Goal: Information Seeking & Learning: Learn about a topic

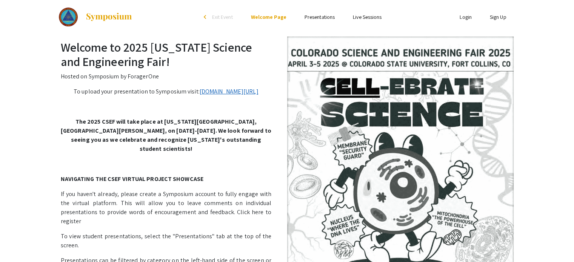
click at [201, 96] on link "[DOMAIN_NAME][URL]" at bounding box center [229, 92] width 59 height 8
click at [325, 15] on link "Presentations" at bounding box center [320, 17] width 30 height 7
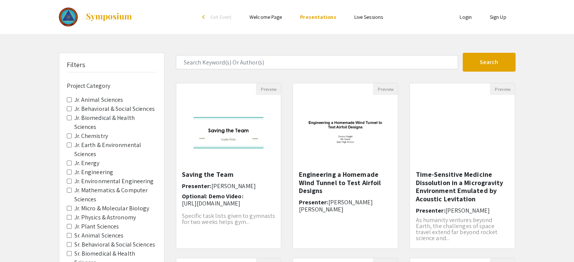
click at [273, 16] on link "Welcome Page" at bounding box center [266, 17] width 32 height 7
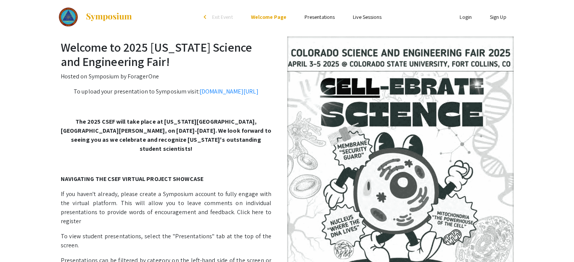
click at [325, 15] on link "Presentations" at bounding box center [320, 17] width 30 height 7
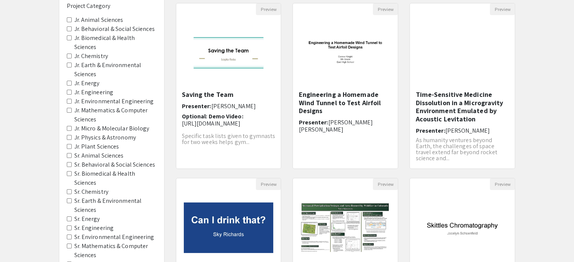
scroll to position [83, 0]
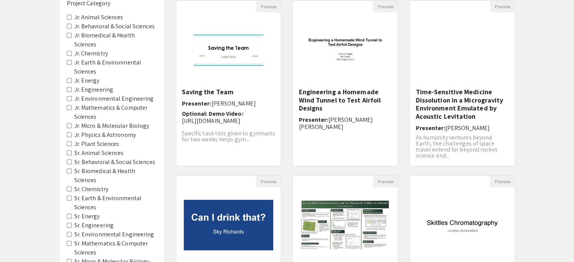
click at [69, 131] on span "Jr. Physics & Astronomy" at bounding box center [112, 135] width 90 height 9
click at [69, 133] on Astronomy "Jr. Physics & Astronomy" at bounding box center [69, 135] width 5 height 5
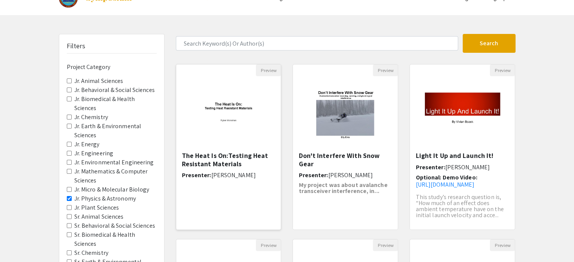
scroll to position [18, 0]
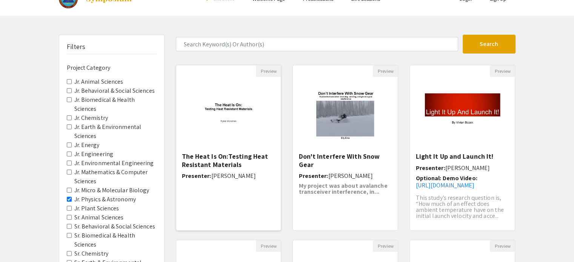
click at [228, 118] on img at bounding box center [228, 115] width 105 height 66
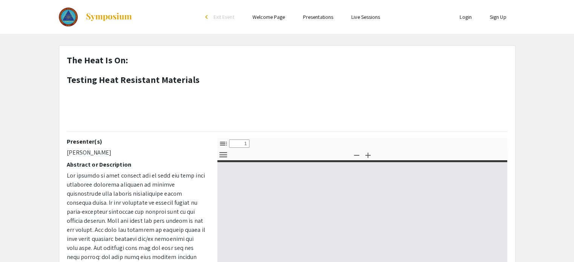
select select "custom"
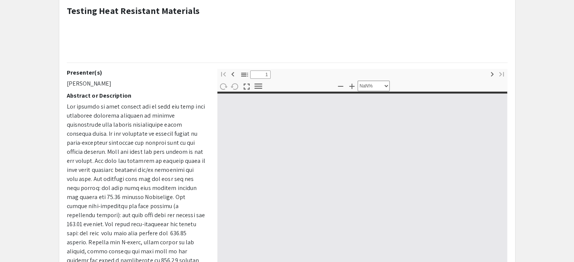
type input "0"
select select "custom"
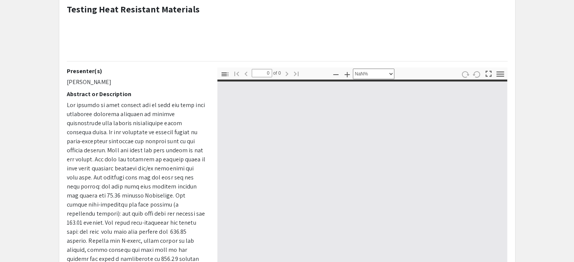
type input "1"
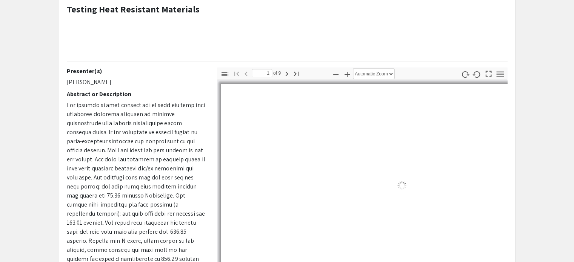
scroll to position [141, 0]
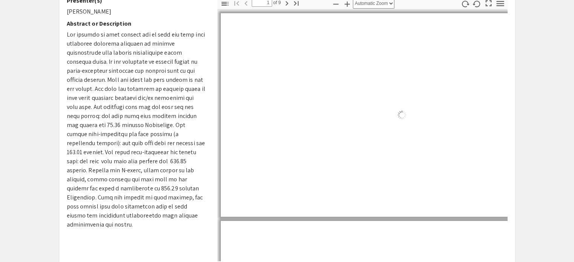
select select "auto"
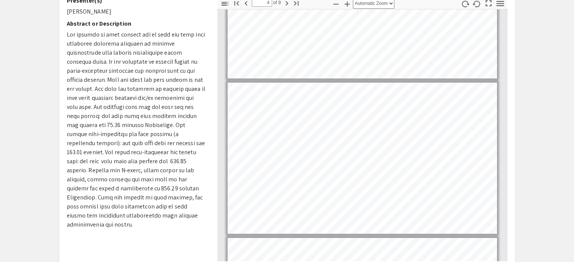
scroll to position [400, 0]
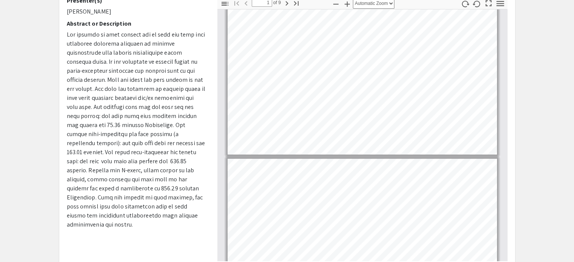
type input "2"
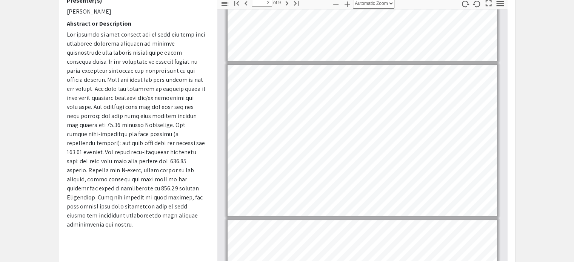
scroll to position [103, 0]
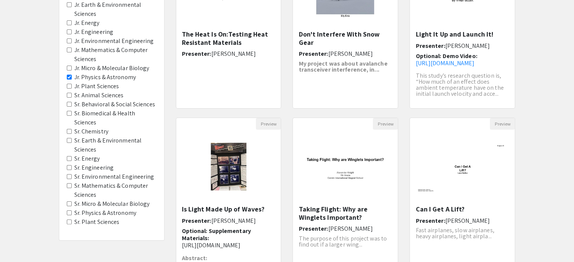
scroll to position [142, 0]
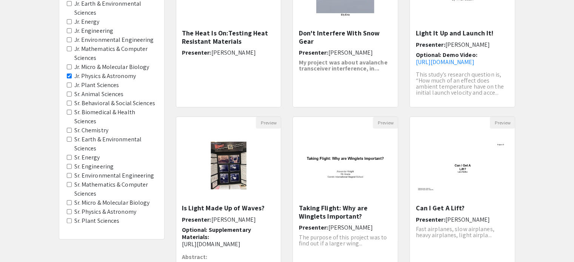
click at [118, 208] on label "Sr. Physics & Astronomy" at bounding box center [105, 212] width 62 height 9
click at [72, 210] on Astronomy "Sr. Physics & Astronomy" at bounding box center [69, 212] width 5 height 5
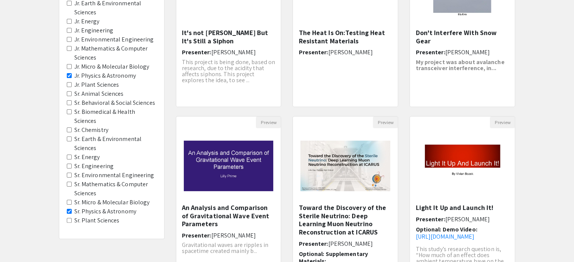
scroll to position [152, 0]
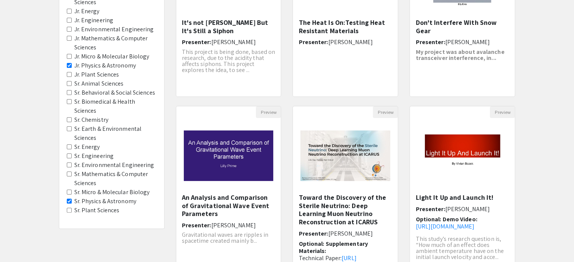
click at [73, 61] on span "Jr. Physics & Astronomy" at bounding box center [112, 65] width 90 height 9
drag, startPoint x: 69, startPoint y: 57, endPoint x: 188, endPoint y: 99, distance: 125.7
click at [188, 99] on div "Filters Project Category Jr. Animal Sciences Jr. Behavioral & Social Sciences J…" at bounding box center [287, 100] width 468 height 399
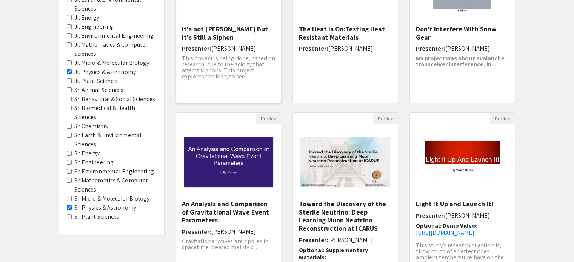
scroll to position [153, 0]
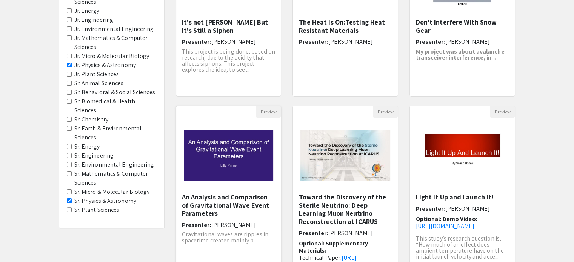
click at [230, 179] on img "Open Presentation <p>An Analysis and Comparison of Gravitational Wave Event Par…" at bounding box center [228, 156] width 105 height 66
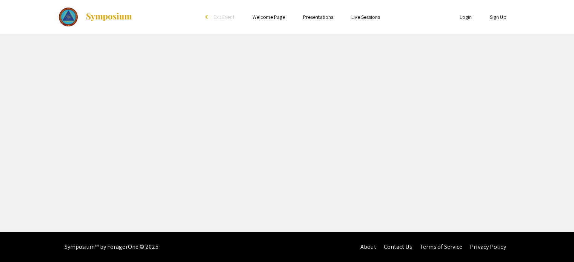
select select "custom"
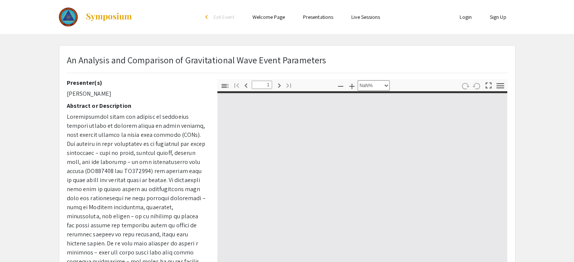
type input "0"
select select "custom"
type input "1"
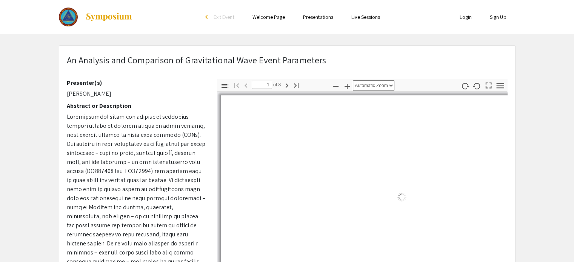
select select "auto"
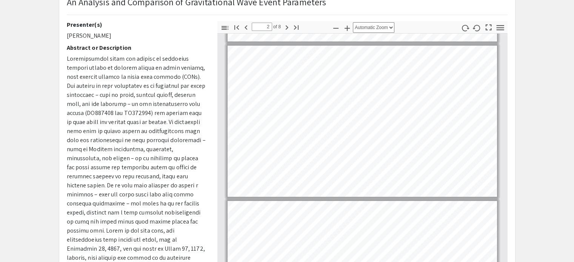
scroll to position [147, 0]
type input "3"
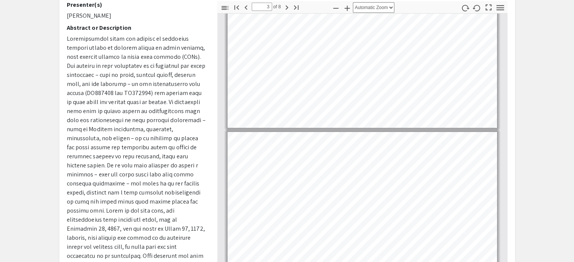
scroll to position [79, 0]
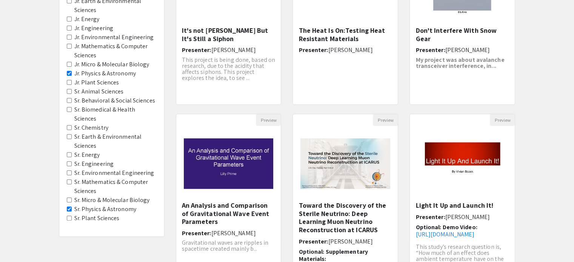
scroll to position [151, 0]
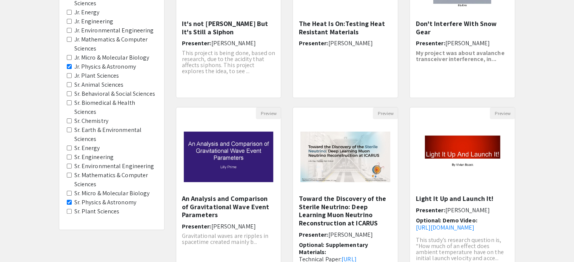
click at [66, 193] on div "Filters Project Category Jr. Animal Sciences Jr. Behavioral & Social Sciences J…" at bounding box center [111, 66] width 105 height 328
click at [69, 200] on Astronomy "Sr. Physics & Astronomy" at bounding box center [69, 202] width 5 height 5
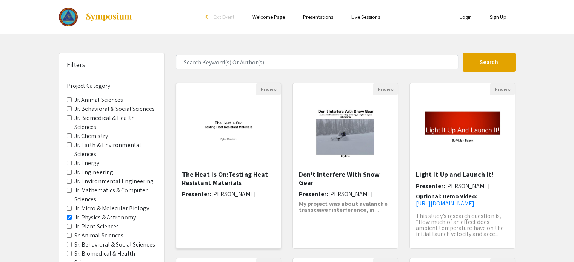
click at [216, 147] on img at bounding box center [228, 133] width 105 height 66
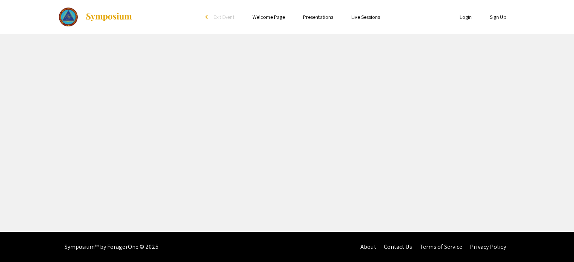
select select "custom"
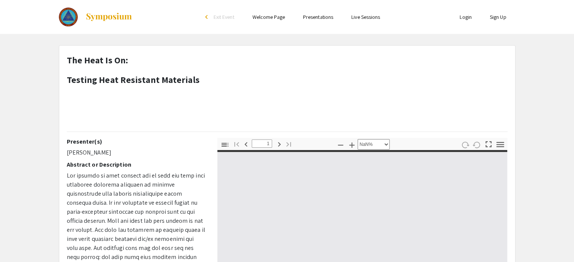
type input "0"
select select "custom"
type input "1"
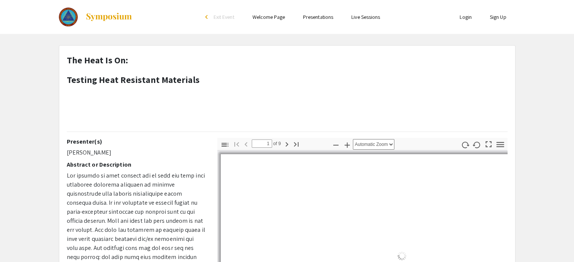
scroll to position [2, 0]
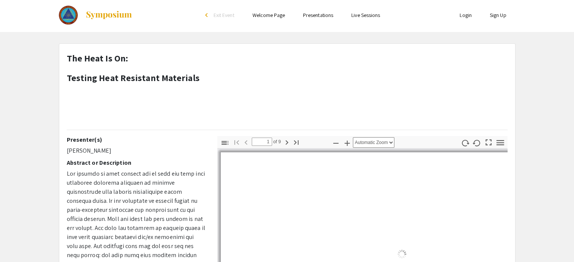
select select "auto"
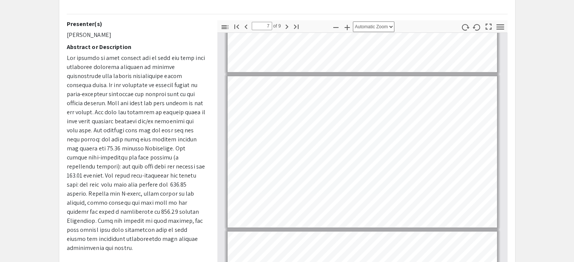
scroll to position [891, 0]
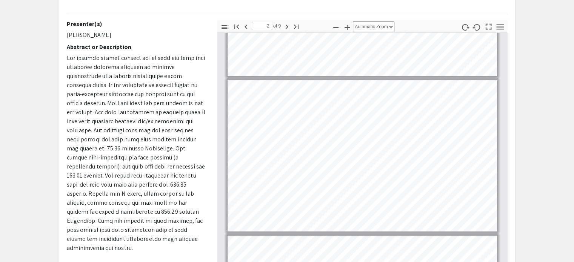
type input "1"
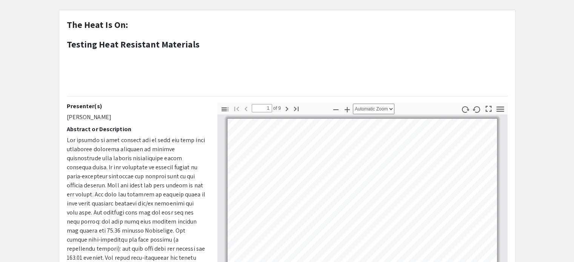
scroll to position [33, 0]
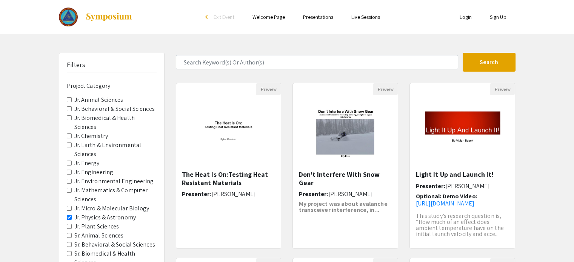
click at [69, 215] on Astronomy "Jr. Physics & Astronomy" at bounding box center [69, 217] width 5 height 5
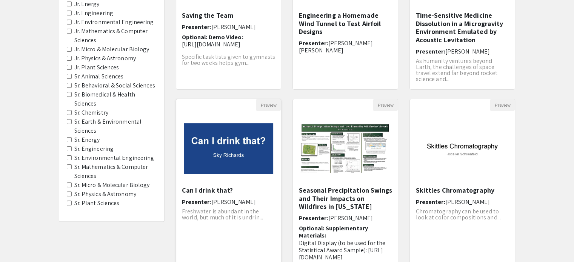
scroll to position [158, 0]
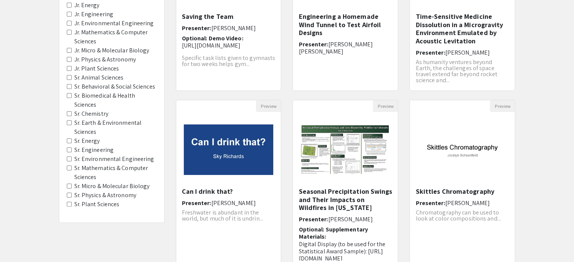
click at [71, 193] on Astronomy "Sr. Physics & Astronomy" at bounding box center [69, 195] width 5 height 5
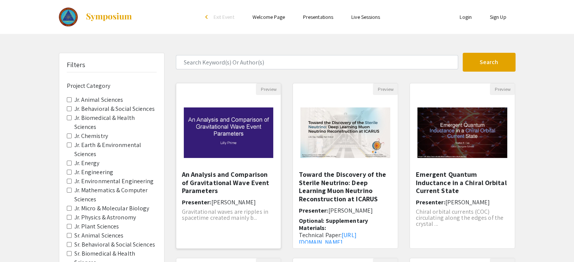
click at [224, 161] on img "Open Presentation <p>An Analysis and Comparison of Gravitational Wave Event Par…" at bounding box center [228, 133] width 105 height 66
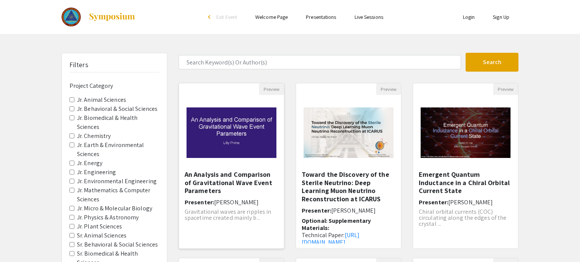
select select "custom"
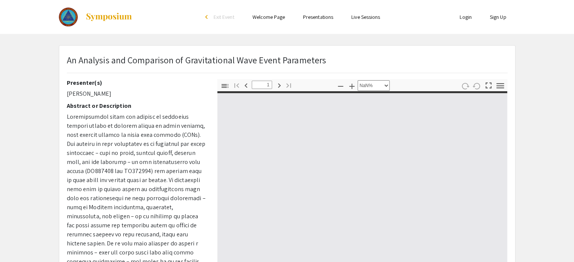
type input "0"
select select "custom"
type input "1"
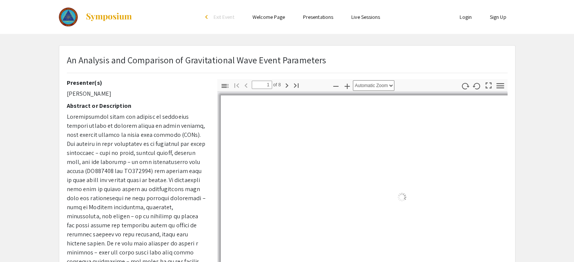
select select "auto"
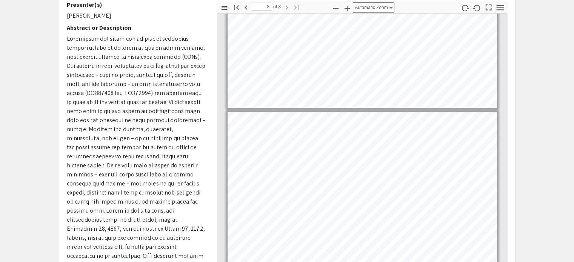
scroll to position [75, 0]
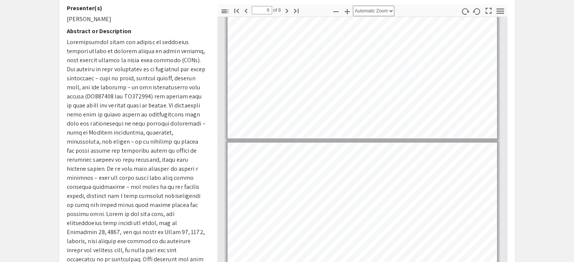
type input "5"
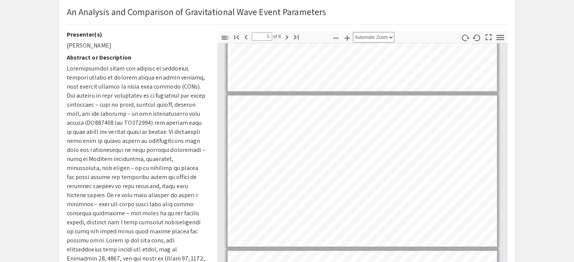
scroll to position [48, 0]
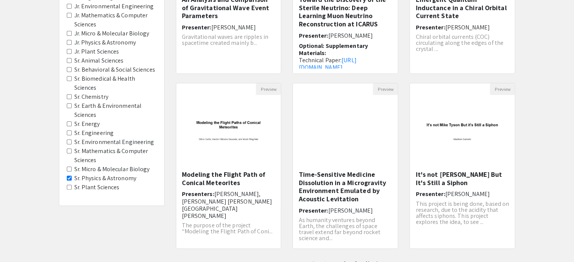
scroll to position [175, 0]
click at [245, 136] on img at bounding box center [228, 133] width 105 height 66
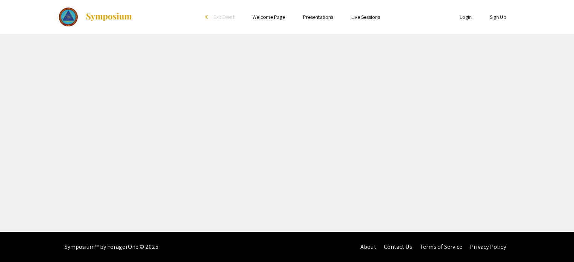
select select "custom"
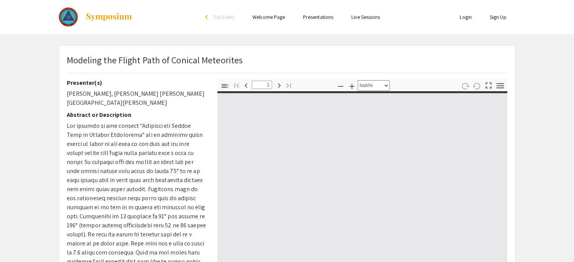
type input "0"
select select "custom"
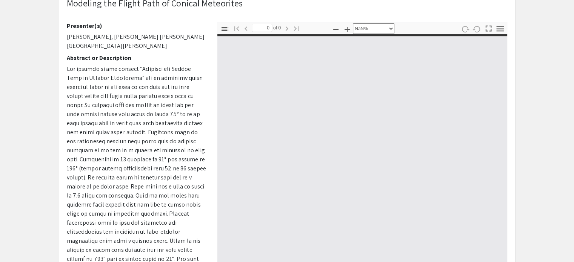
type input "1"
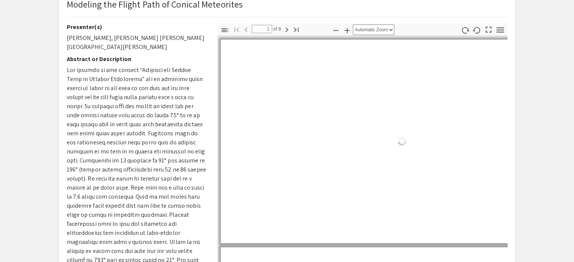
scroll to position [2, 0]
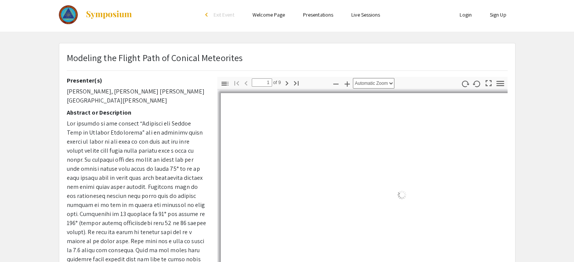
select select "auto"
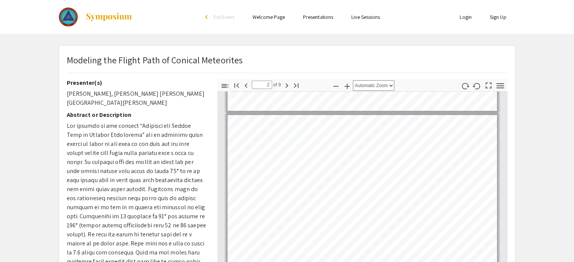
scroll to position [136, 0]
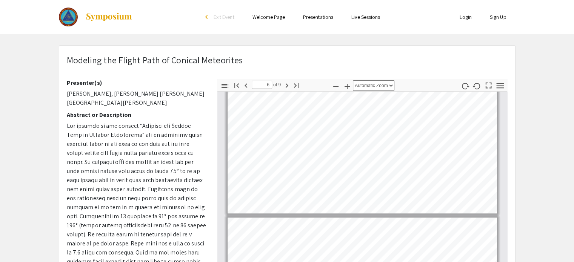
type input "5"
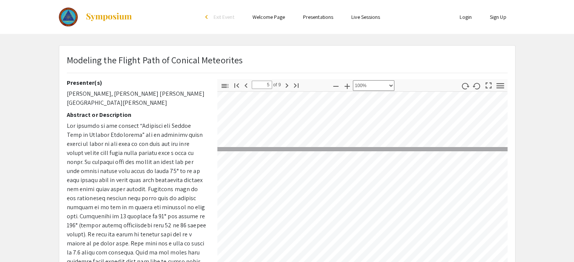
scroll to position [871, 29]
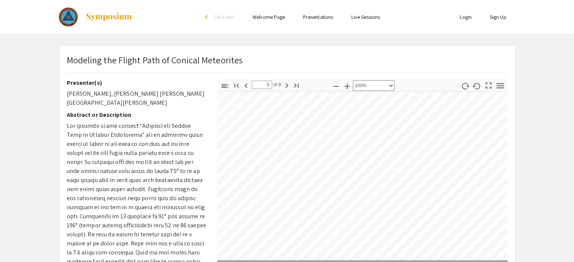
select select "custom"
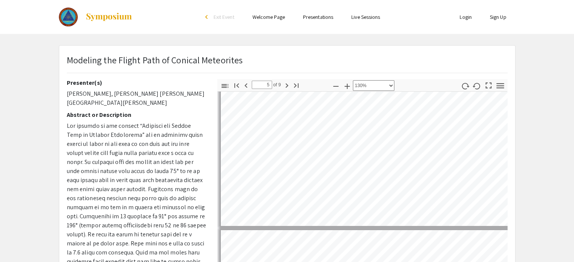
scroll to position [1213, 0]
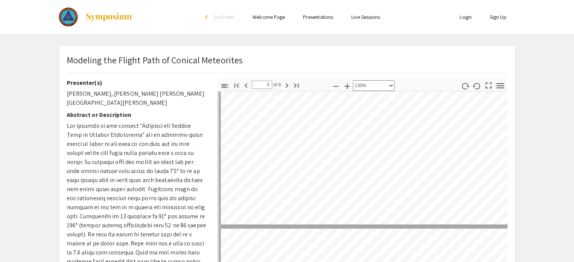
type input "6"
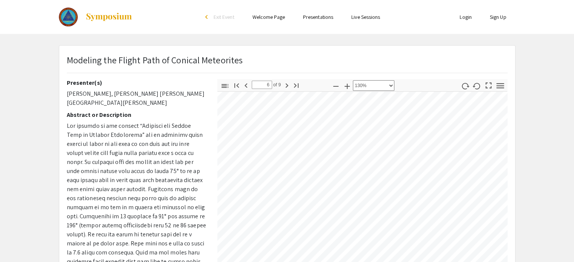
scroll to position [1364, 49]
select select "custom"
type input "4"
select select "custom"
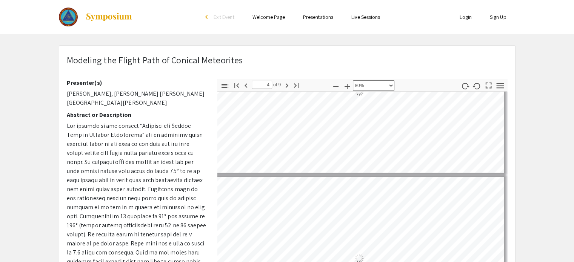
scroll to position [505, 3]
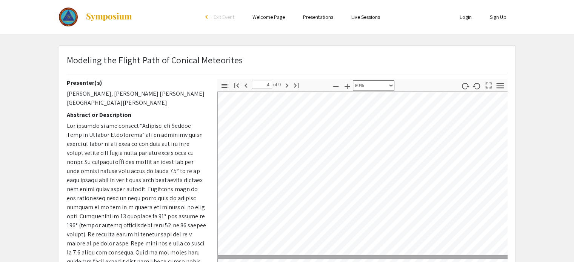
type input "4"
select select "custom"
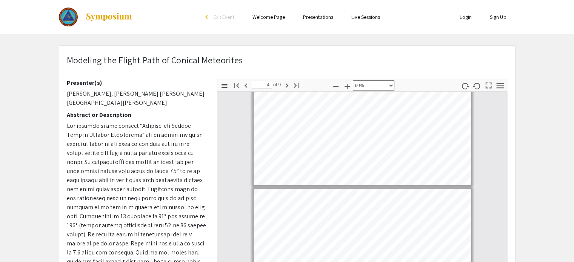
type input "3"
select select "custom"
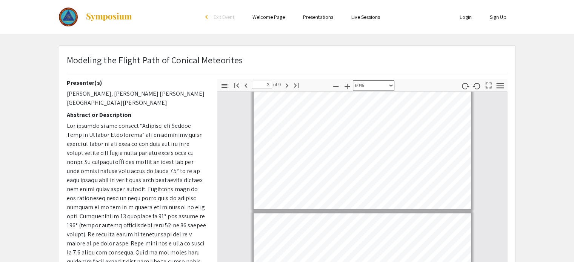
type input "2"
select select "custom"
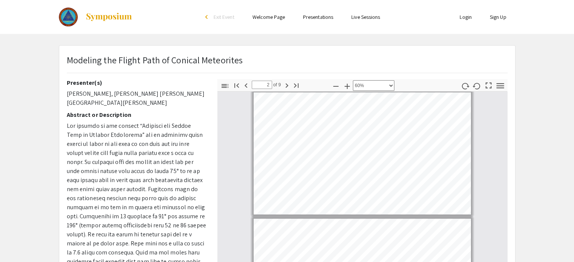
type input "3"
select select "custom"
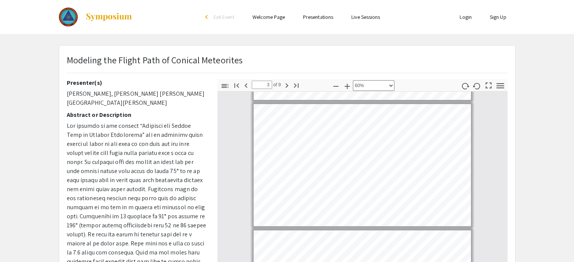
type input "4"
select select "custom"
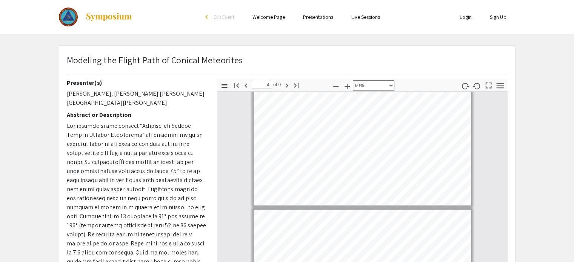
type input "5"
select select "custom"
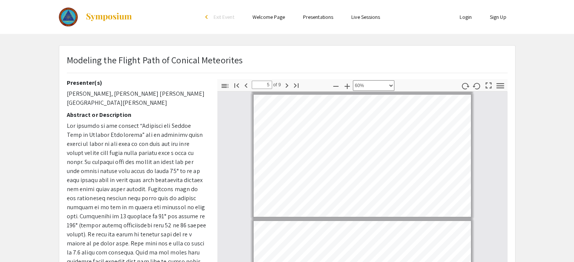
type input "6"
select select "custom"
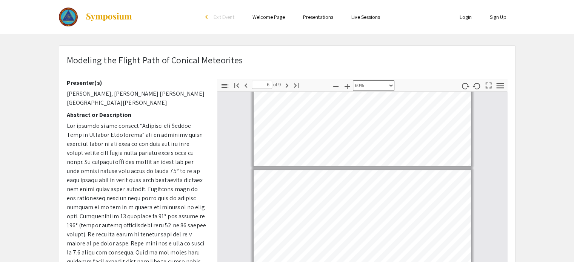
scroll to position [558, 0]
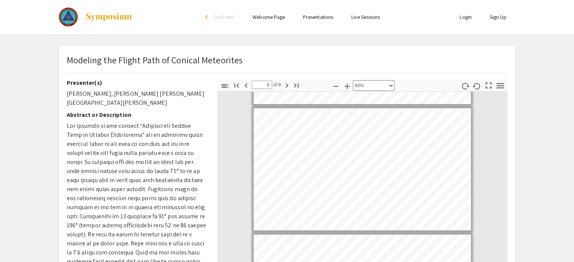
type input "7"
select select "custom"
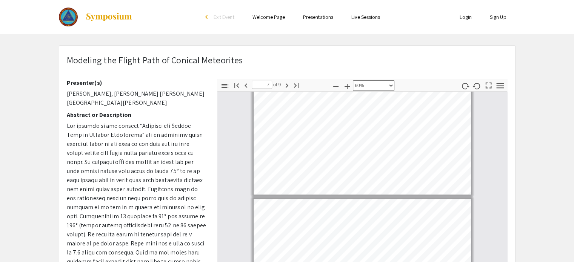
scroll to position [657, 0]
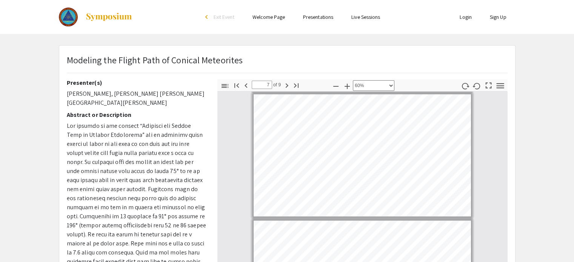
type input "6"
select select "custom"
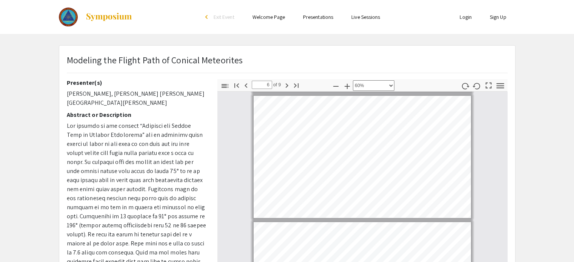
type input "7"
select select "custom"
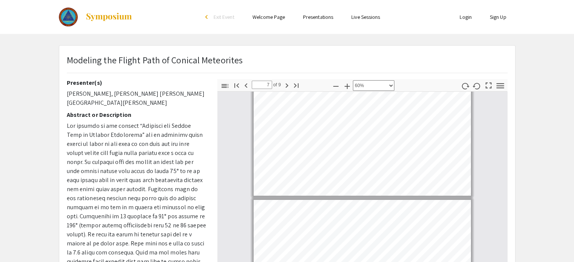
type input "6"
select select "custom"
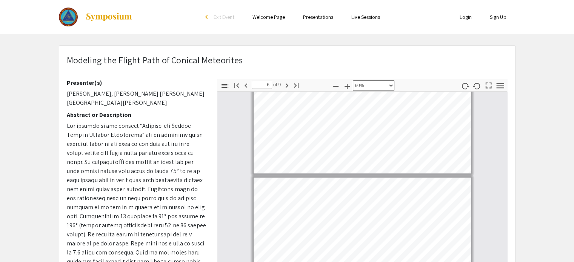
type input "5"
select select "custom"
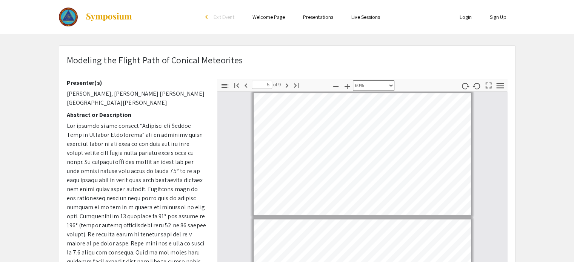
scroll to position [381, 0]
type input "4"
select select "custom"
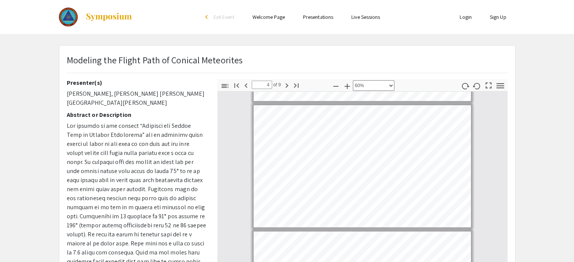
type input "5"
select select "custom"
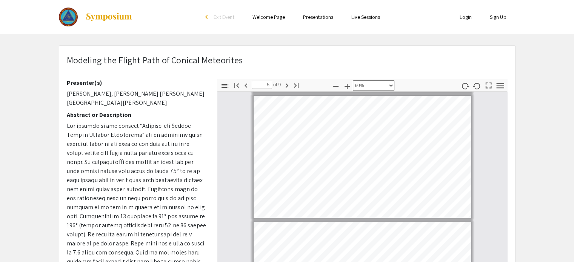
type input "6"
select select "custom"
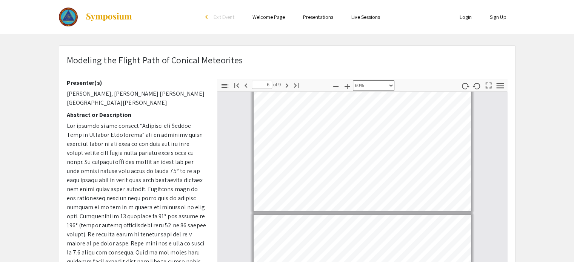
type input "5"
select select "custom"
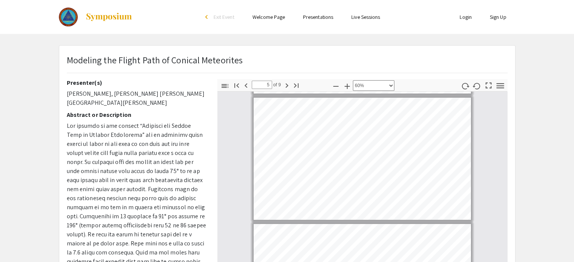
type input "6"
select select "custom"
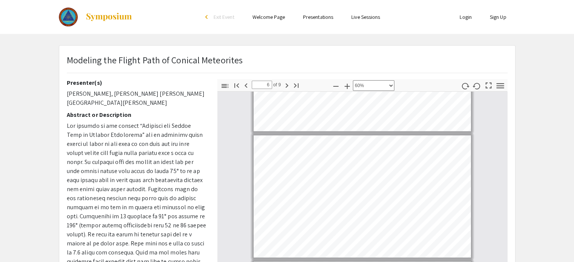
scroll to position [594, 0]
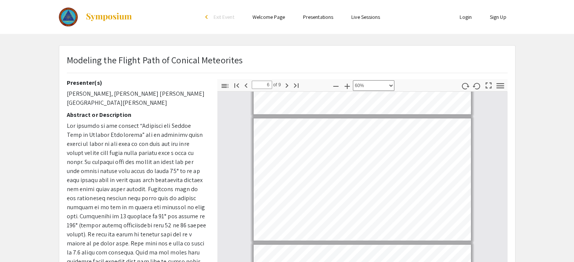
type input "7"
select select "custom"
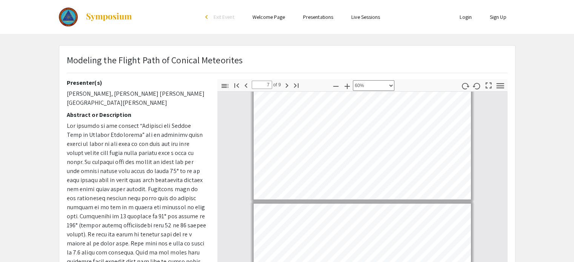
scroll to position [653, 0]
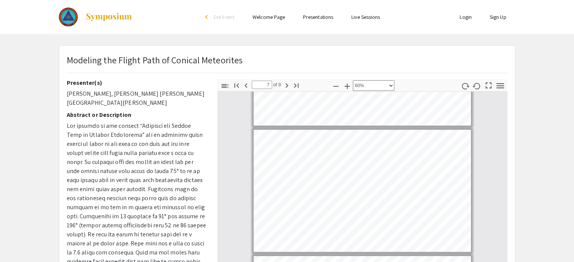
type input "8"
select select "custom"
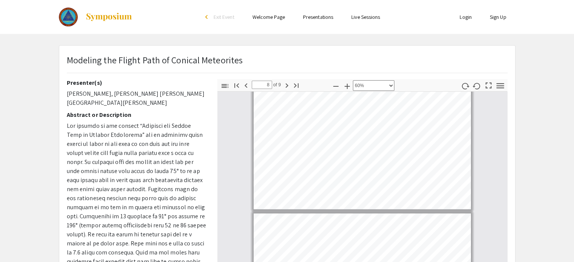
type input "7"
select select "custom"
type input "6"
select select "custom"
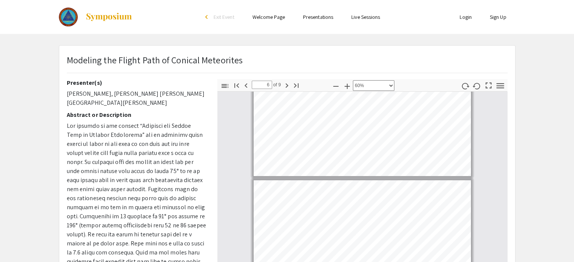
type input "5"
select select "custom"
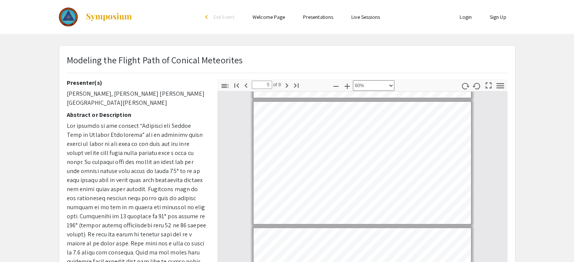
type input "4"
select select "custom"
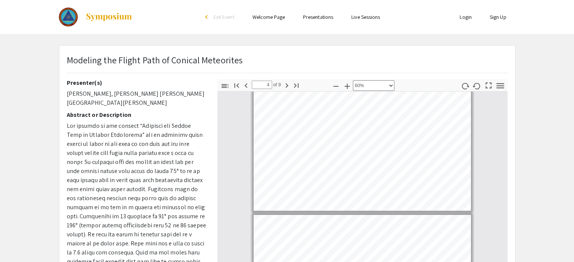
type input "3"
select select "custom"
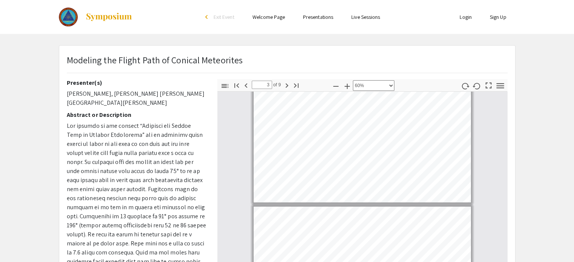
scroll to position [143, 0]
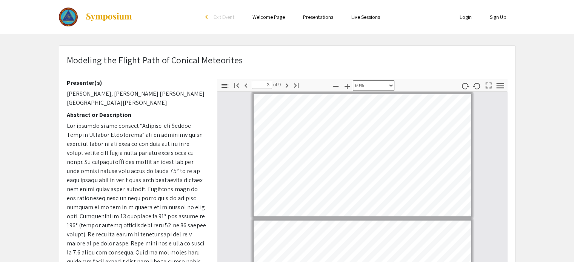
type input "2"
select select "custom"
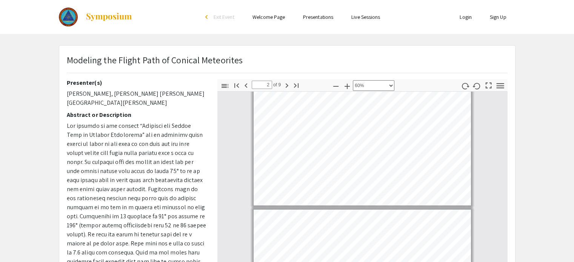
scroll to position [10, 0]
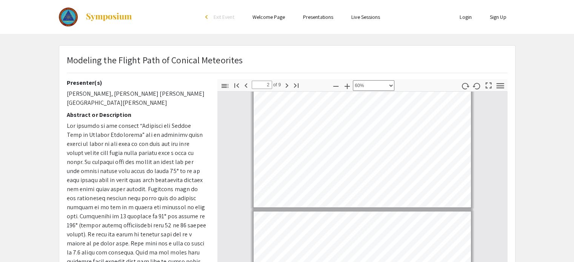
type input "1"
select select "custom"
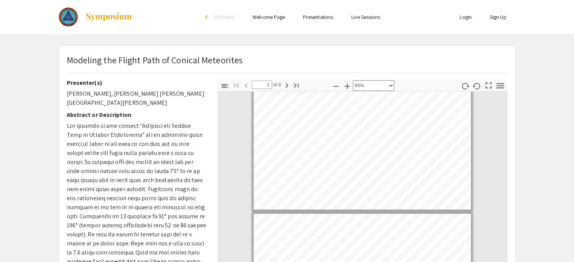
type input "2"
select select "custom"
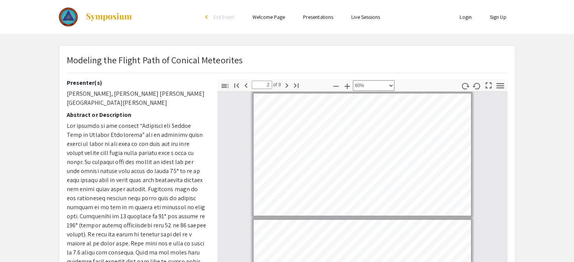
type input "3"
select select "custom"
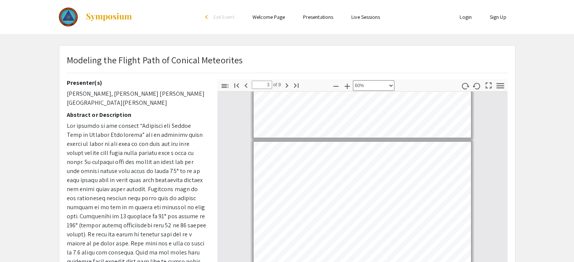
type input "4"
select select "custom"
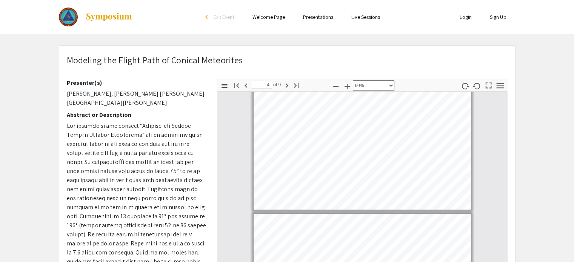
type input "5"
select select "custom"
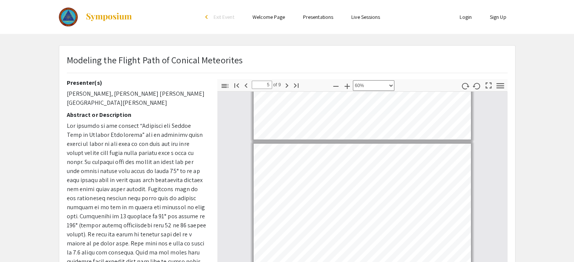
type input "6"
select select "custom"
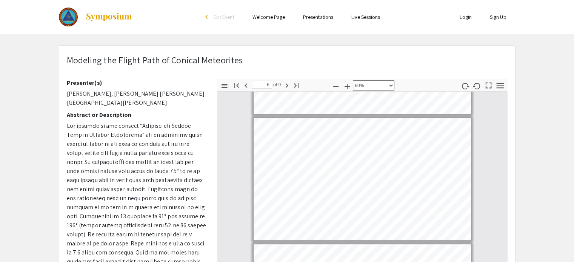
type input "7"
select select "custom"
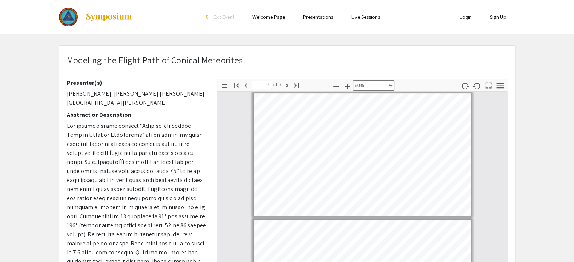
type input "6"
select select "custom"
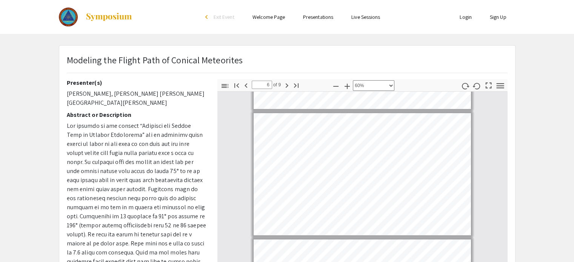
scroll to position [23, 0]
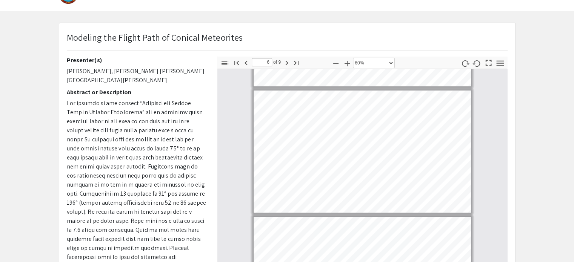
type input "7"
select select "custom"
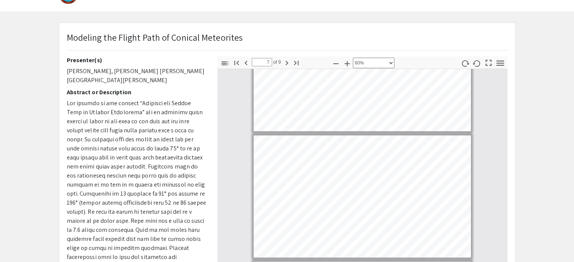
type input "6"
select select "custom"
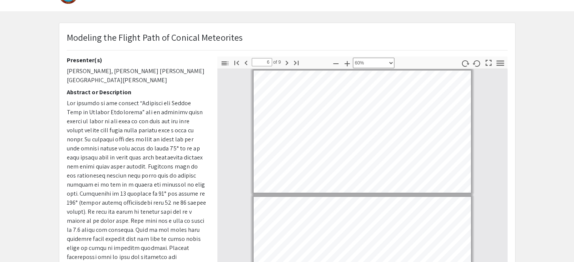
type input "5"
select select "custom"
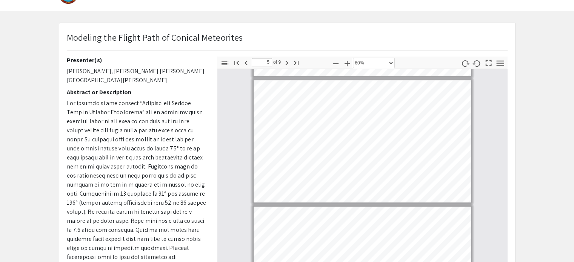
scroll to position [498, 0]
type input "4"
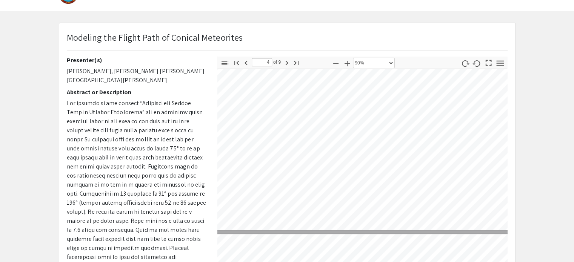
scroll to position [517, 2]
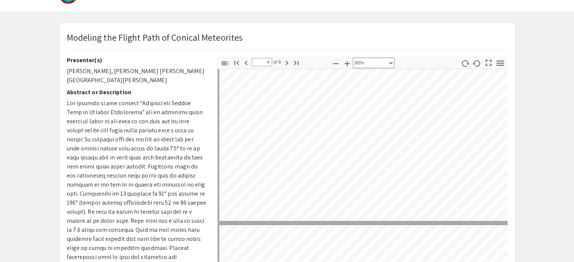
select select "custom"
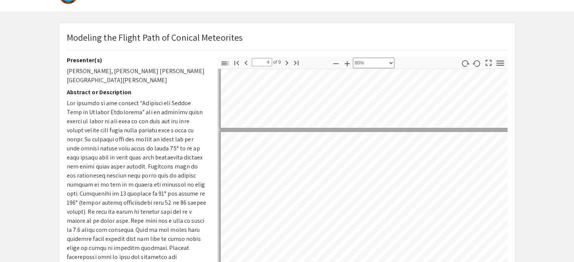
type input "5"
select select "custom"
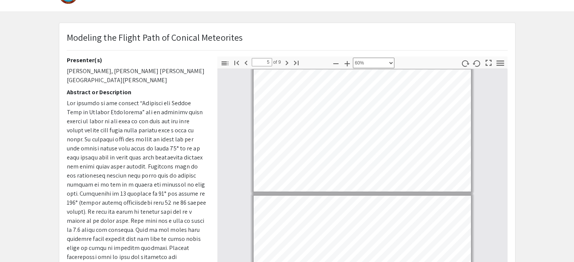
type input "4"
select select "0.5"
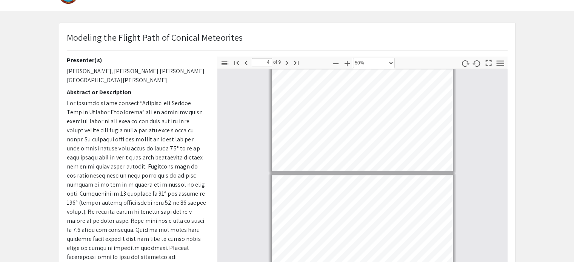
type input "5"
select select "custom"
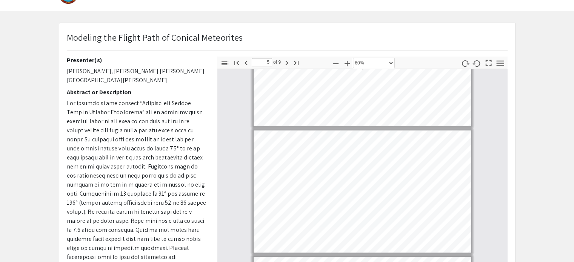
scroll to position [383, 0]
